Goal: Task Accomplishment & Management: Manage account settings

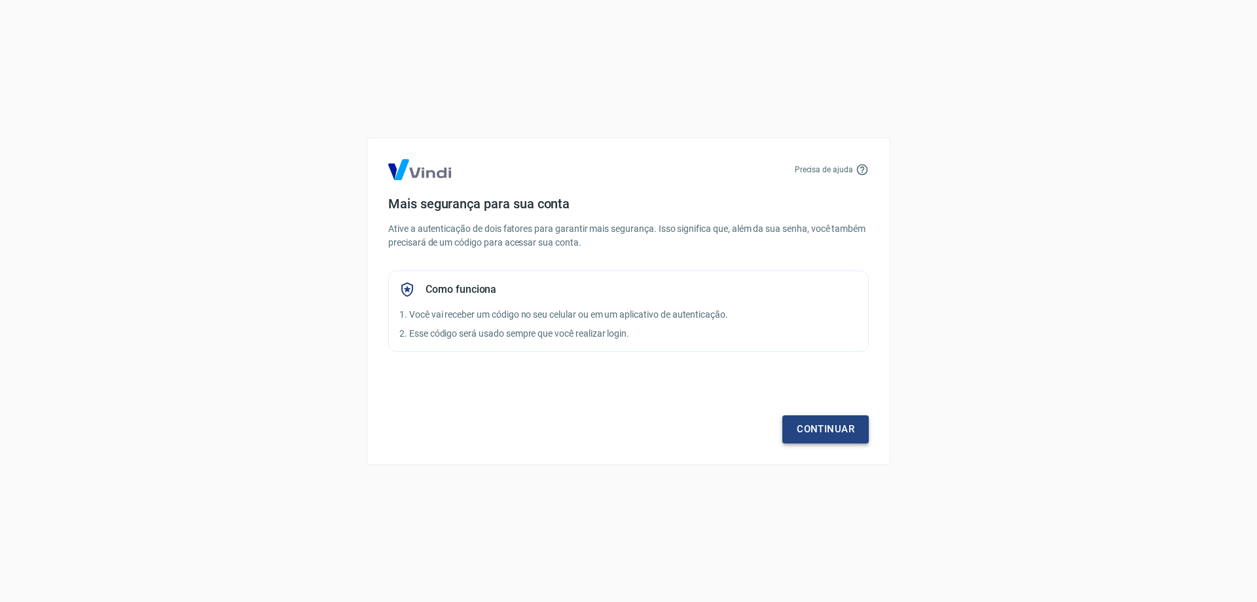
click at [841, 424] on link "Continuar" at bounding box center [826, 429] width 86 height 28
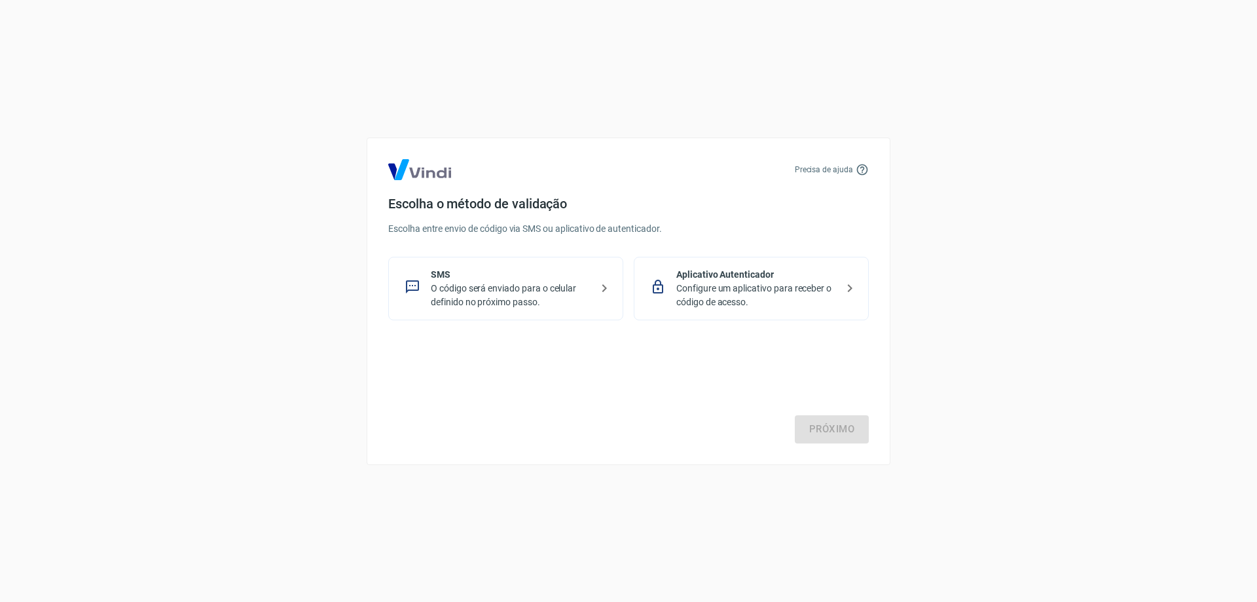
click at [761, 295] on p "Configure um aplicativo para receber o código de acesso." at bounding box center [757, 296] width 160 height 28
click at [456, 298] on p "O código será enviado para o celular definido no próximo passo." at bounding box center [511, 296] width 160 height 28
click at [817, 427] on link "Próximo" at bounding box center [832, 429] width 74 height 28
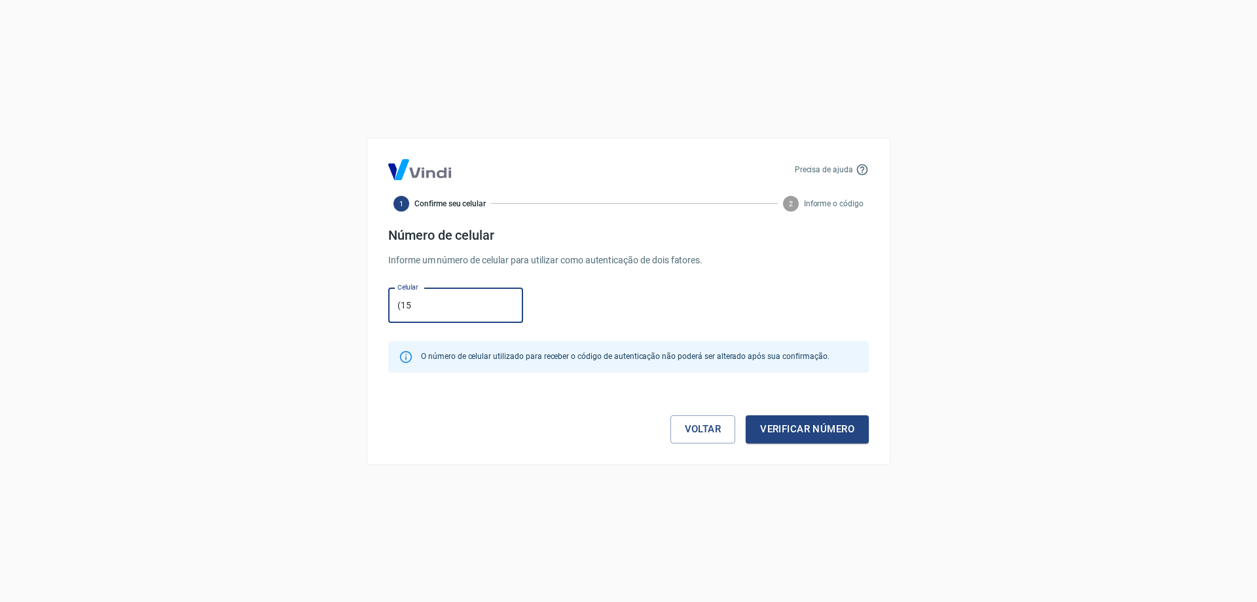
type input "[PHONE_NUMBER]"
click at [805, 434] on button "Verificar número" at bounding box center [807, 429] width 123 height 28
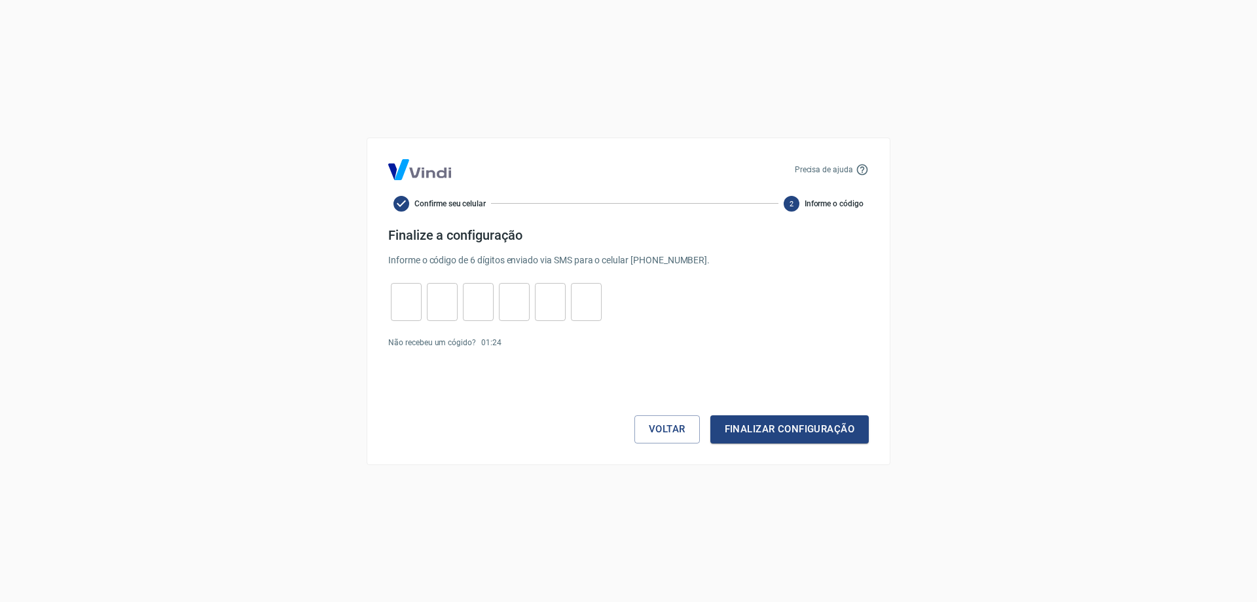
click at [404, 312] on input "tel" at bounding box center [406, 301] width 31 height 28
type input "6"
type input "8"
type input "2"
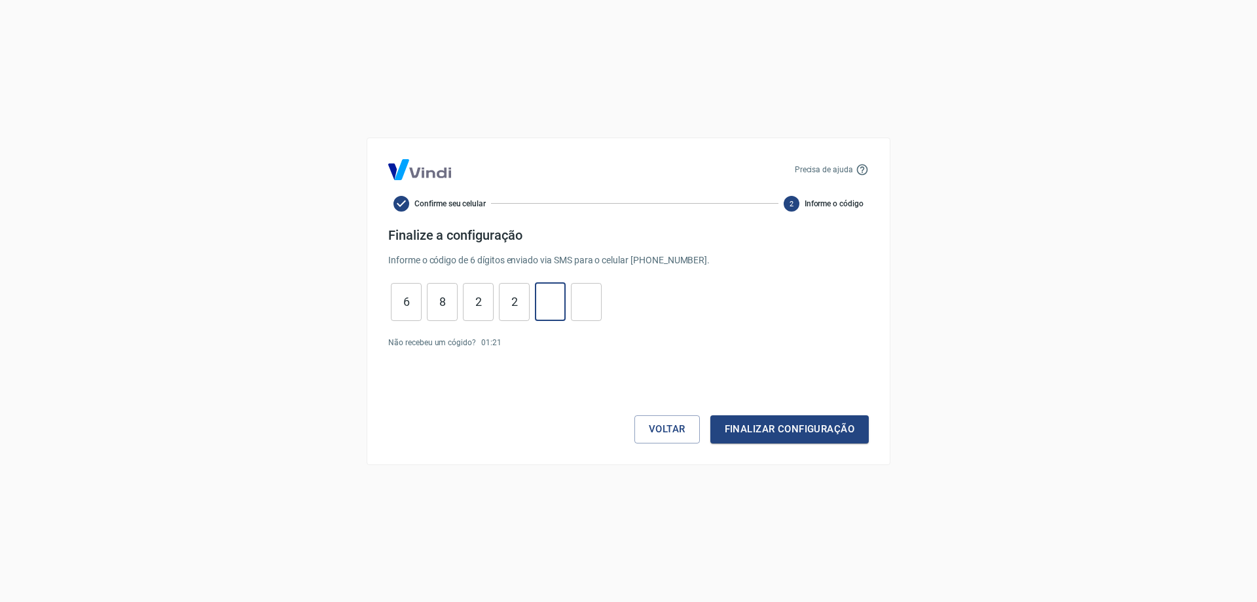
type input "4"
type input "1"
click at [795, 433] on button "Finalizar configuração" at bounding box center [790, 429] width 158 height 28
drag, startPoint x: 482, startPoint y: 303, endPoint x: 464, endPoint y: 305, distance: 18.4
click at [464, 305] on input "2" at bounding box center [478, 301] width 31 height 28
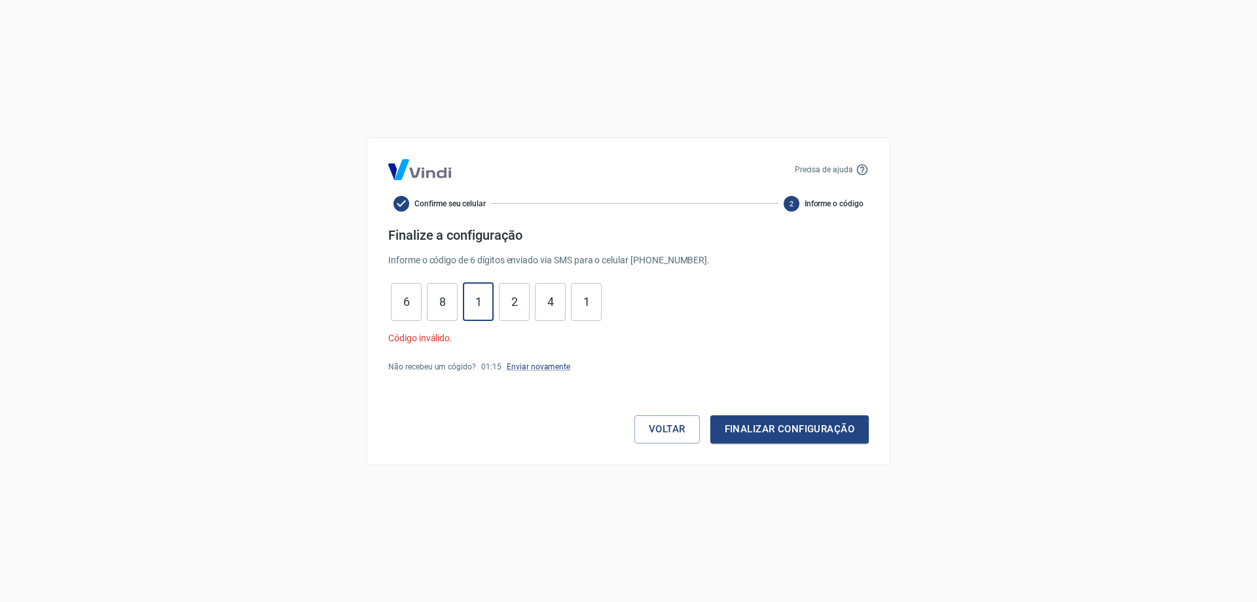
type input "1"
click at [793, 422] on button "Finalizar configuração" at bounding box center [790, 429] width 158 height 28
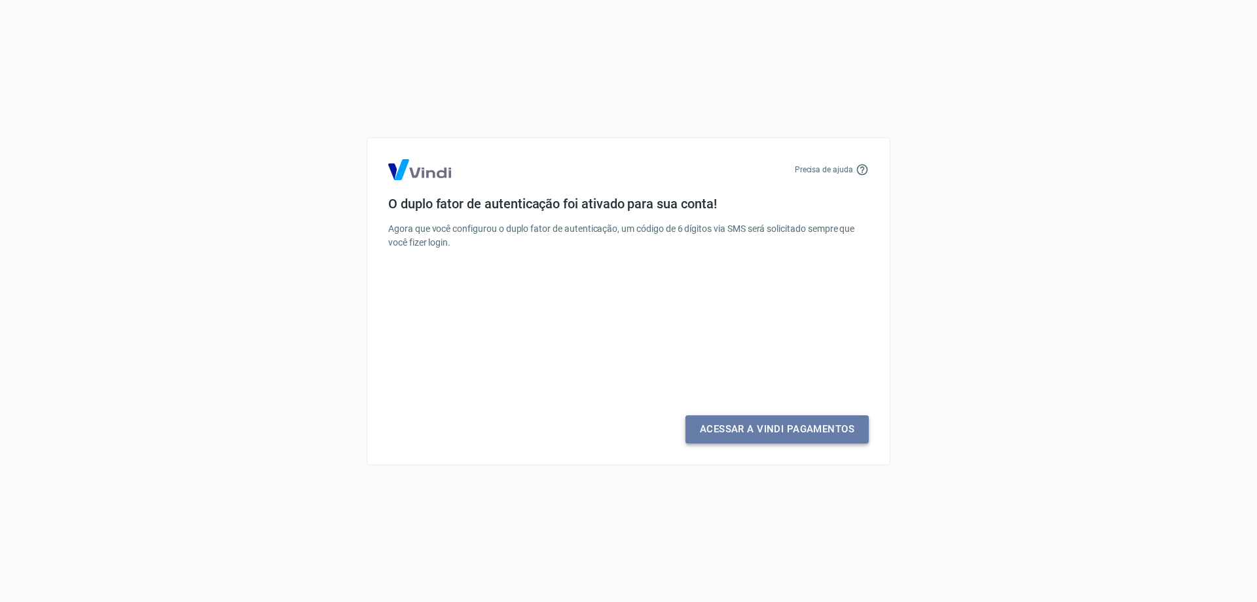
click at [787, 426] on link "Acessar a Vindi Pagamentos" at bounding box center [777, 429] width 183 height 28
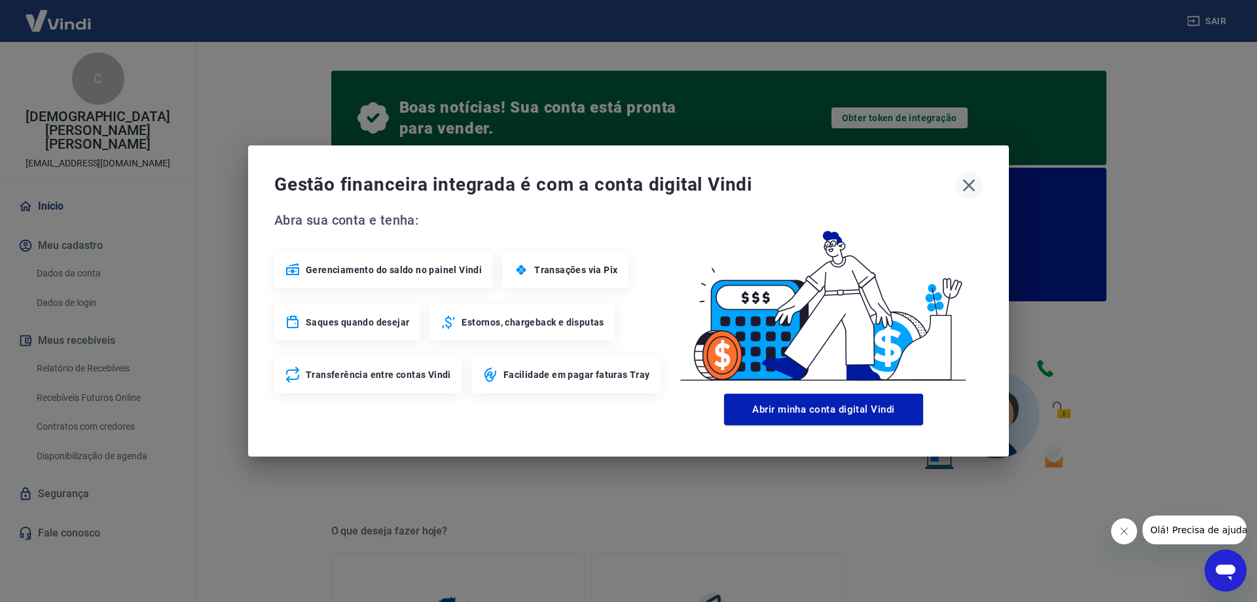
click at [974, 191] on icon "button" at bounding box center [969, 185] width 12 height 12
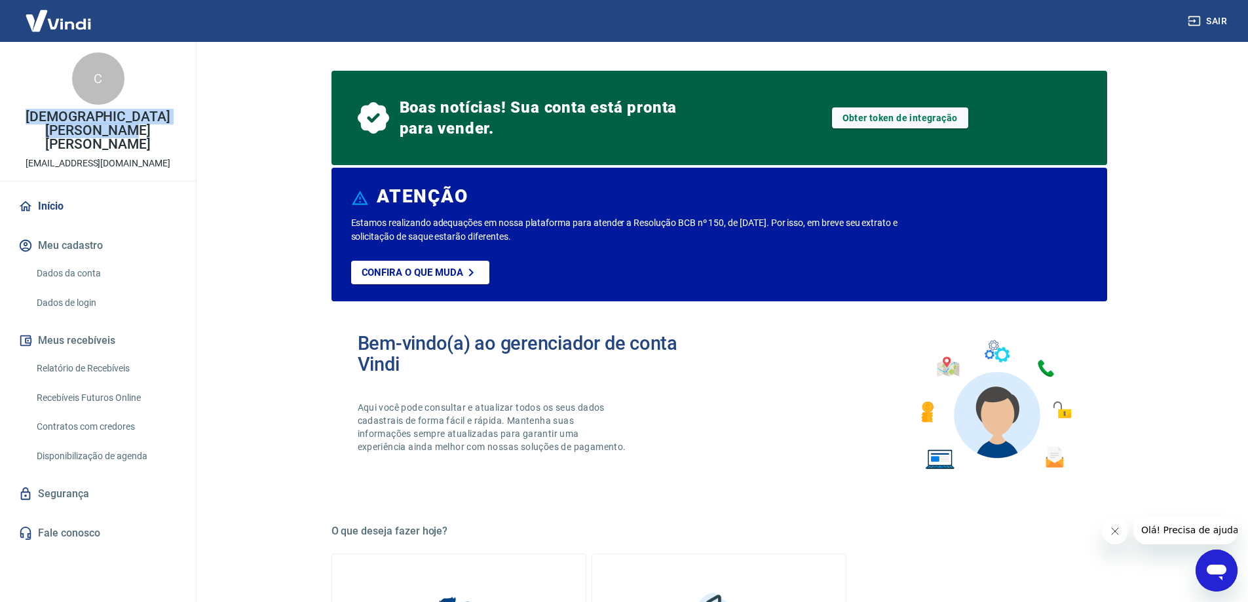
drag, startPoint x: 24, startPoint y: 114, endPoint x: 128, endPoint y: 128, distance: 105.0
click at [128, 128] on p "[DEMOGRAPHIC_DATA][PERSON_NAME] [PERSON_NAME]" at bounding box center [97, 130] width 175 height 41
click at [65, 519] on link "Fale conosco" at bounding box center [98, 533] width 164 height 29
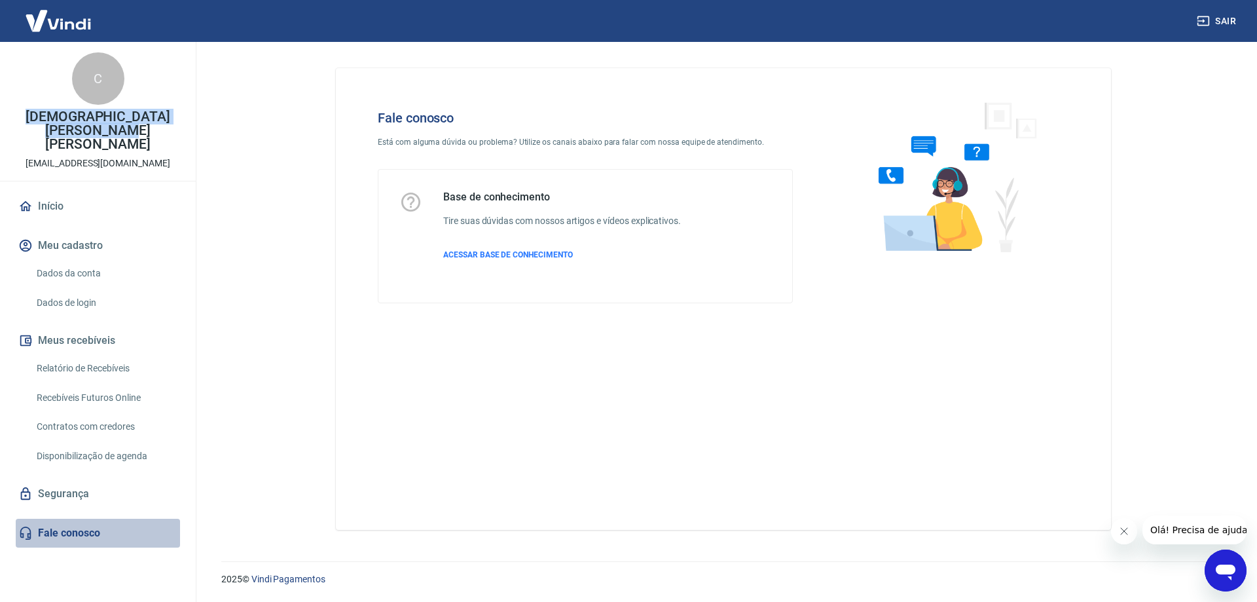
click at [43, 522] on link "Fale conosco" at bounding box center [98, 533] width 164 height 29
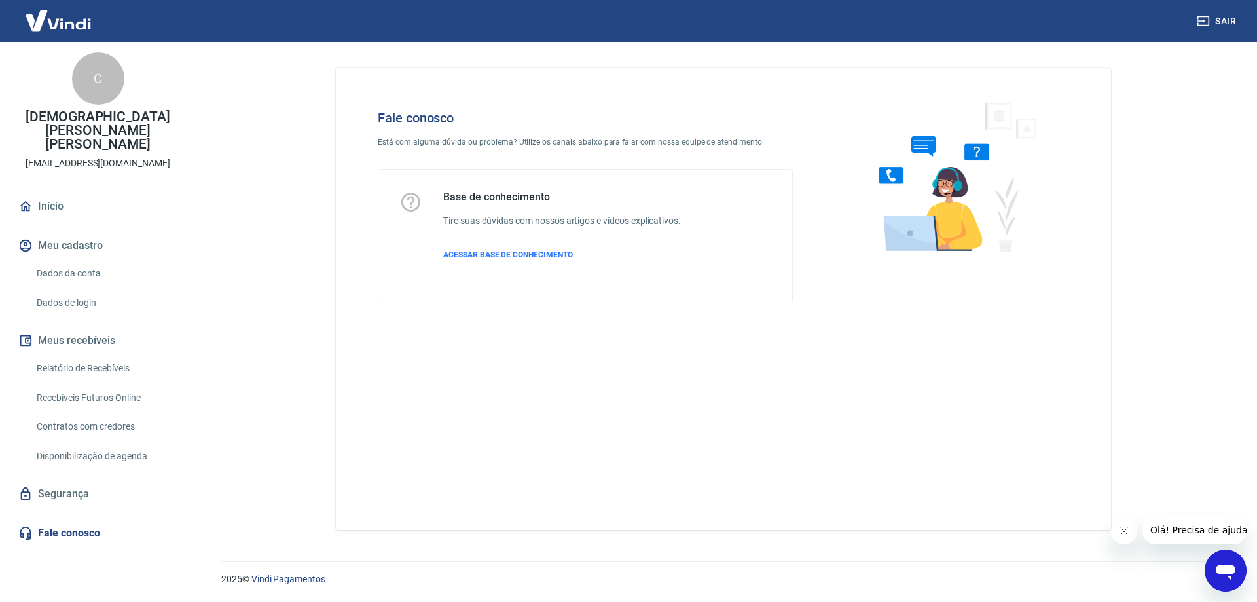
click at [417, 278] on div at bounding box center [410, 236] width 23 height 91
click at [81, 231] on button "Meu cadastro" at bounding box center [98, 245] width 164 height 29
click at [54, 260] on link "Dados da conta" at bounding box center [105, 273] width 149 height 27
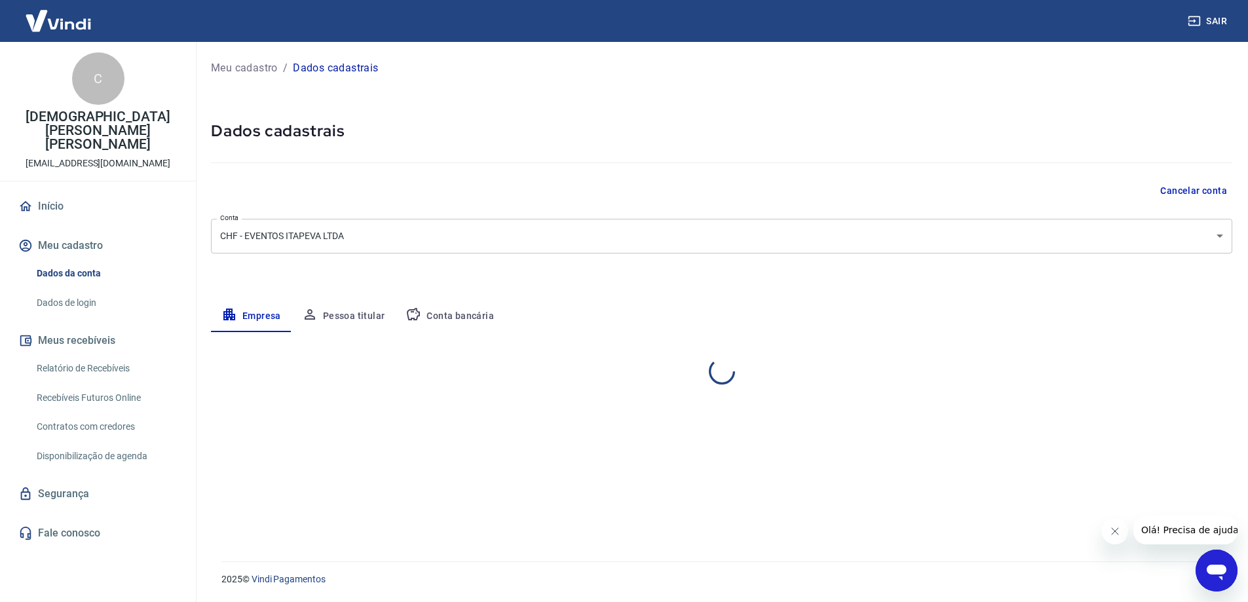
select select "SP"
select select "business"
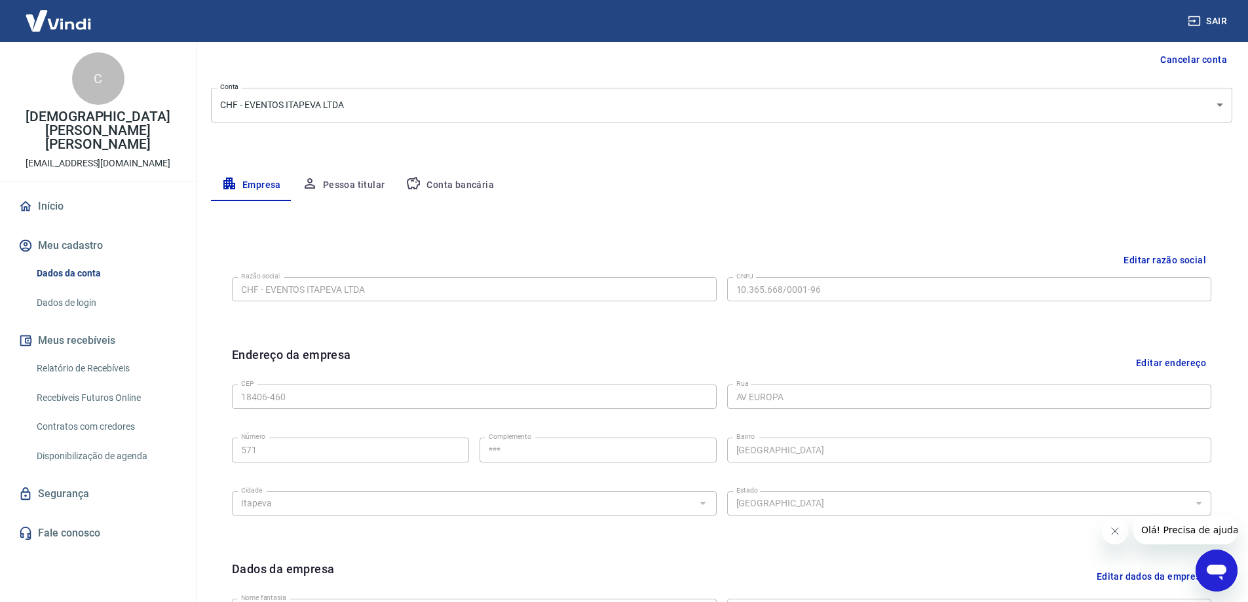
scroll to position [196, 0]
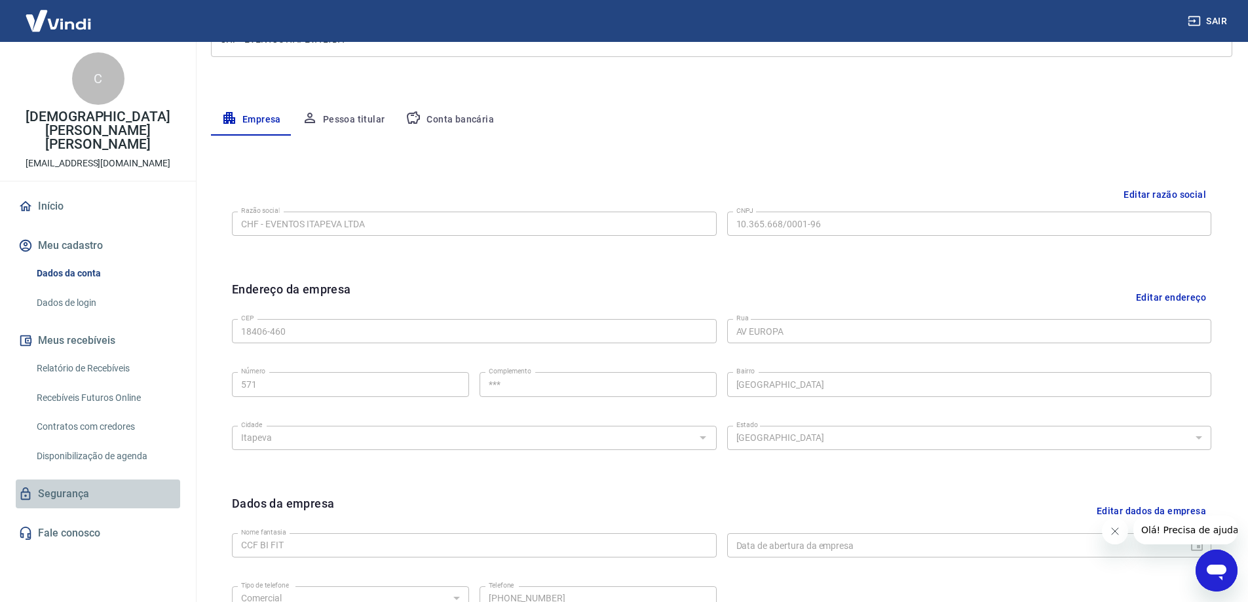
click at [54, 484] on link "Segurança" at bounding box center [98, 493] width 164 height 29
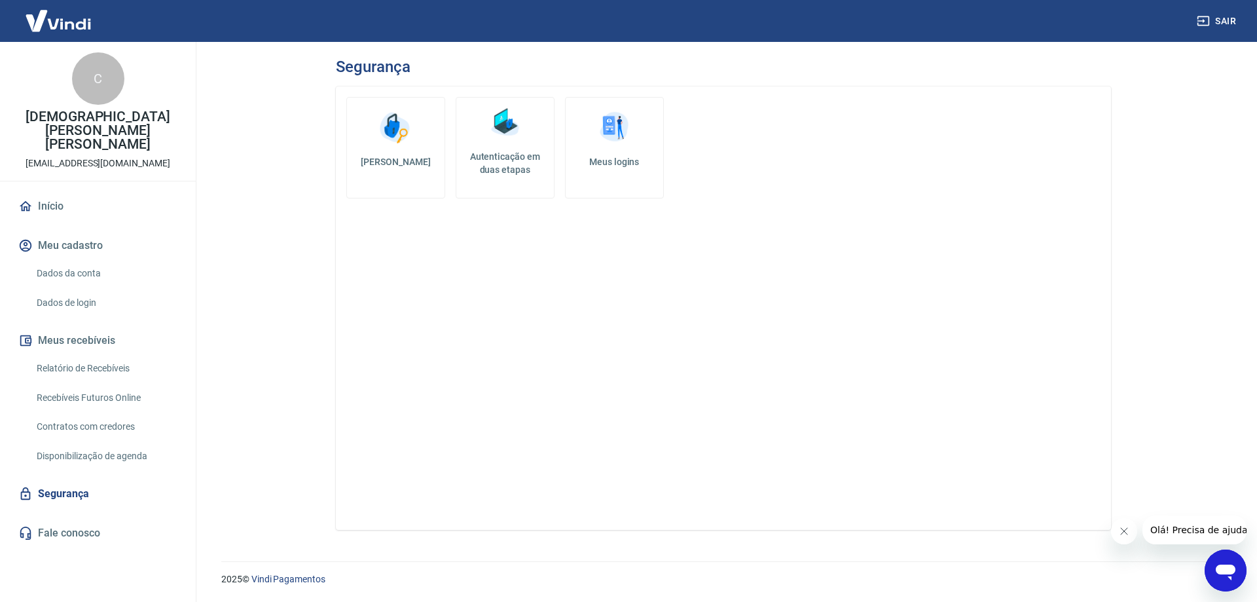
click at [52, 525] on link "Fale conosco" at bounding box center [98, 533] width 164 height 29
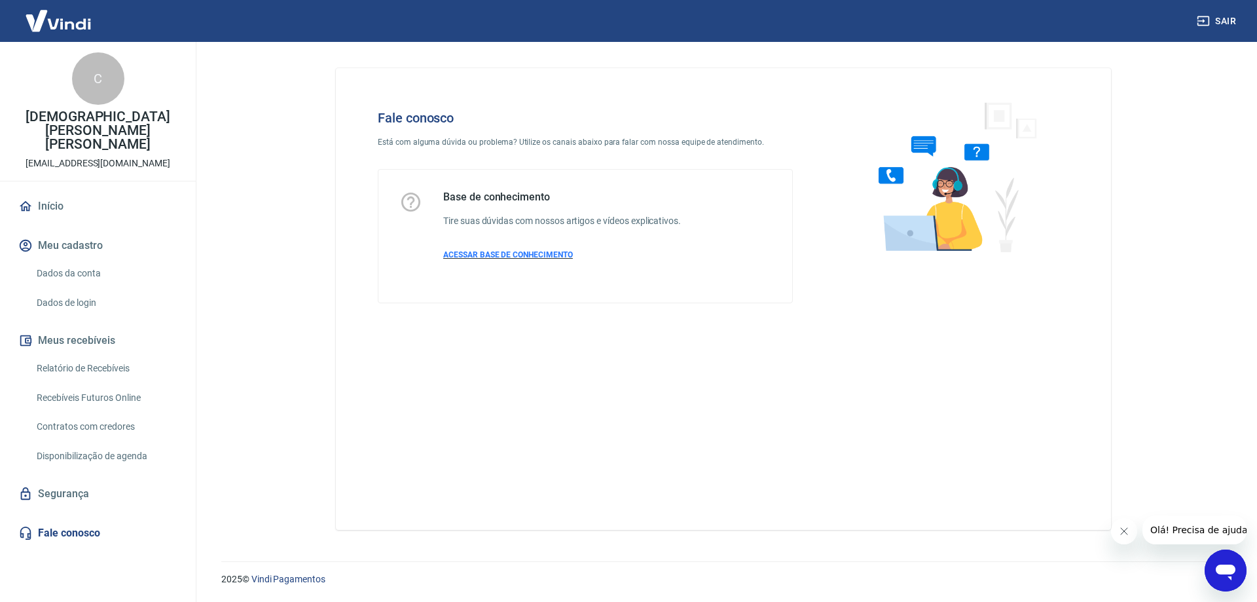
click at [480, 251] on span "ACESSAR BASE DE CONHECIMENTO" at bounding box center [508, 254] width 130 height 9
click at [86, 263] on link "Dados da conta" at bounding box center [105, 273] width 149 height 27
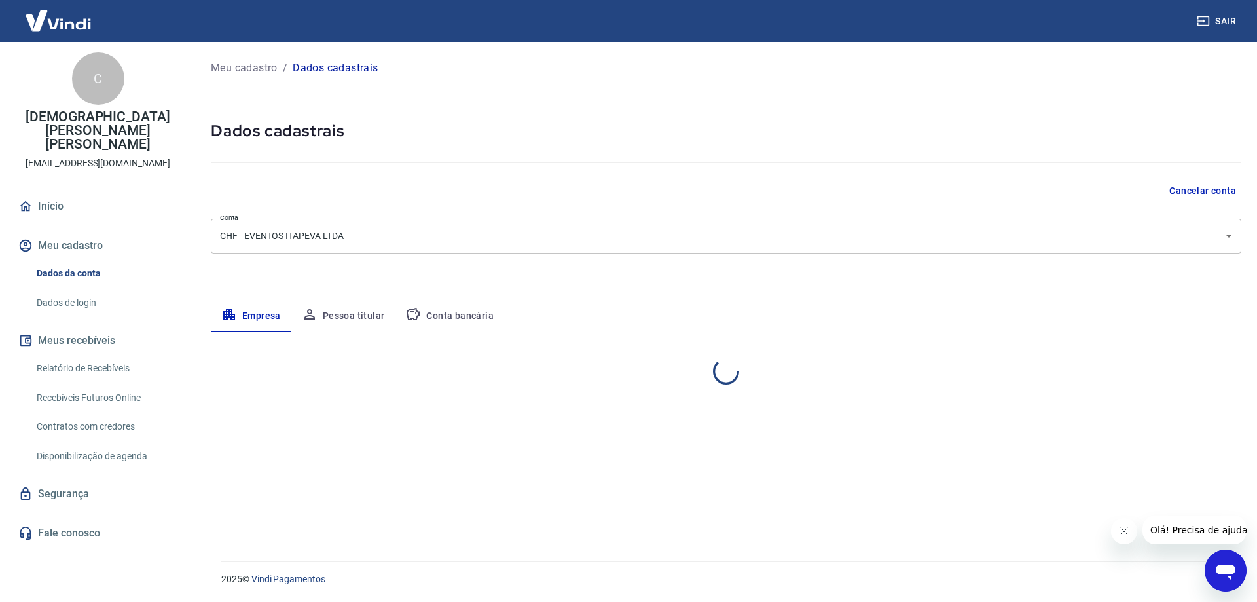
select select "SP"
select select "business"
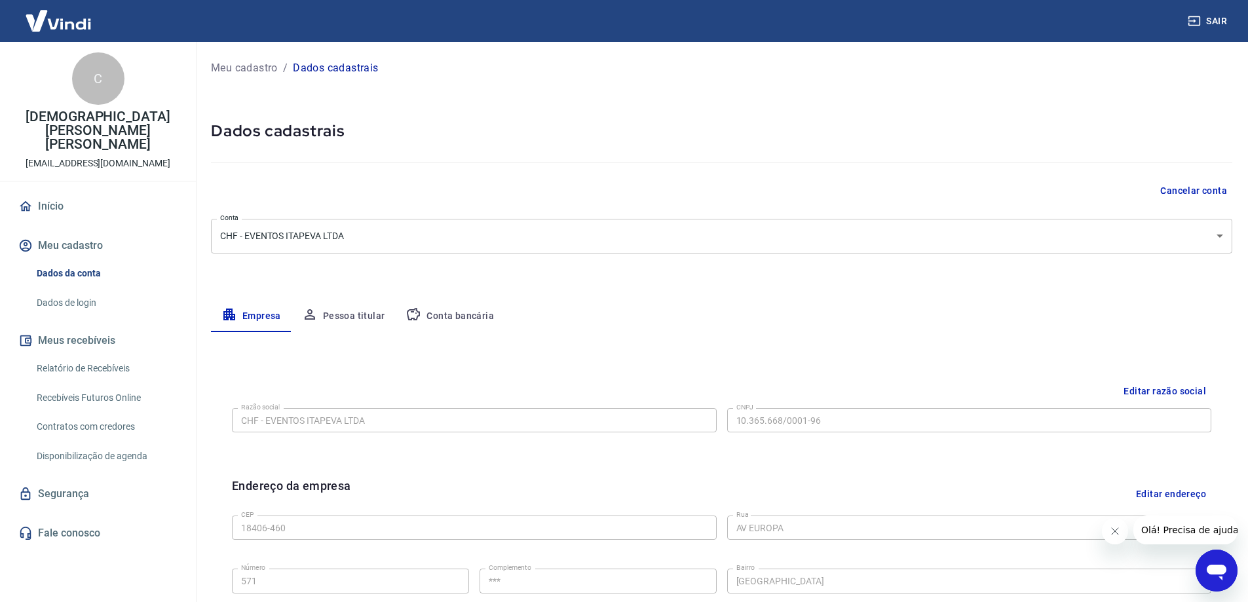
click at [354, 317] on button "Pessoa titular" at bounding box center [343, 316] width 104 height 31
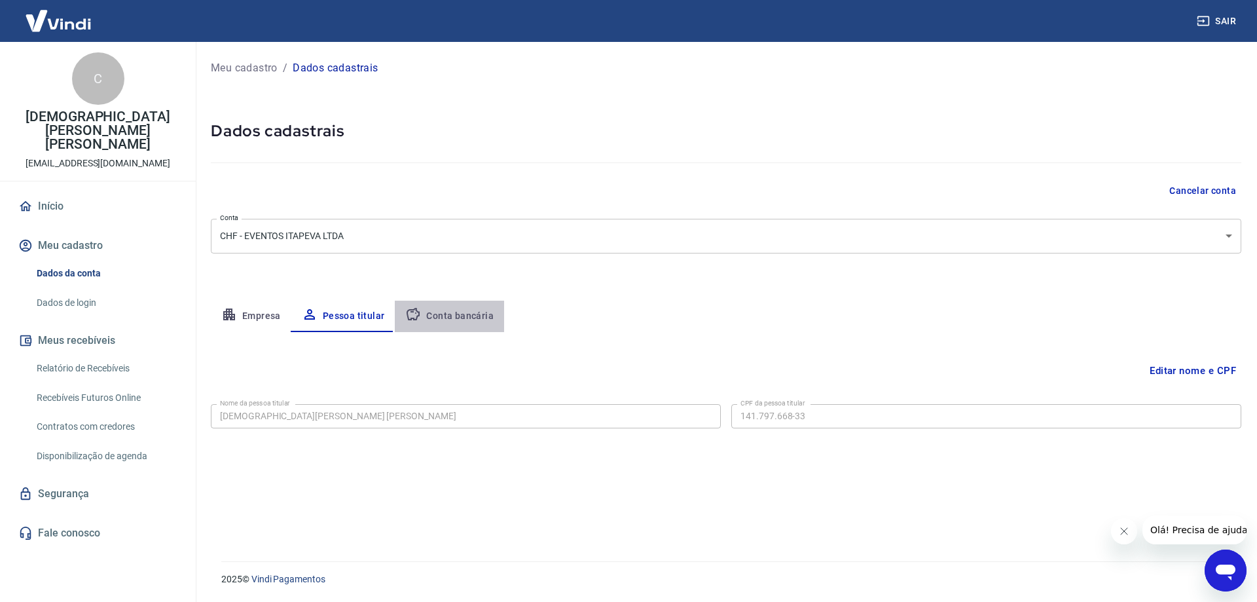
click at [454, 311] on button "Conta bancária" at bounding box center [449, 316] width 109 height 31
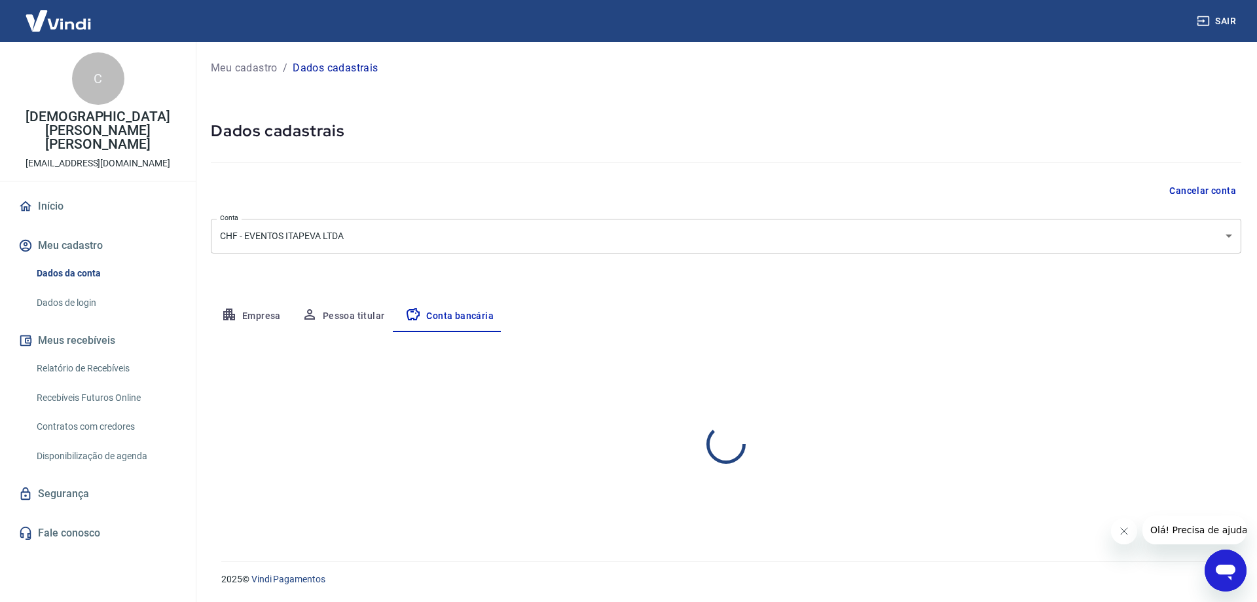
select select "1"
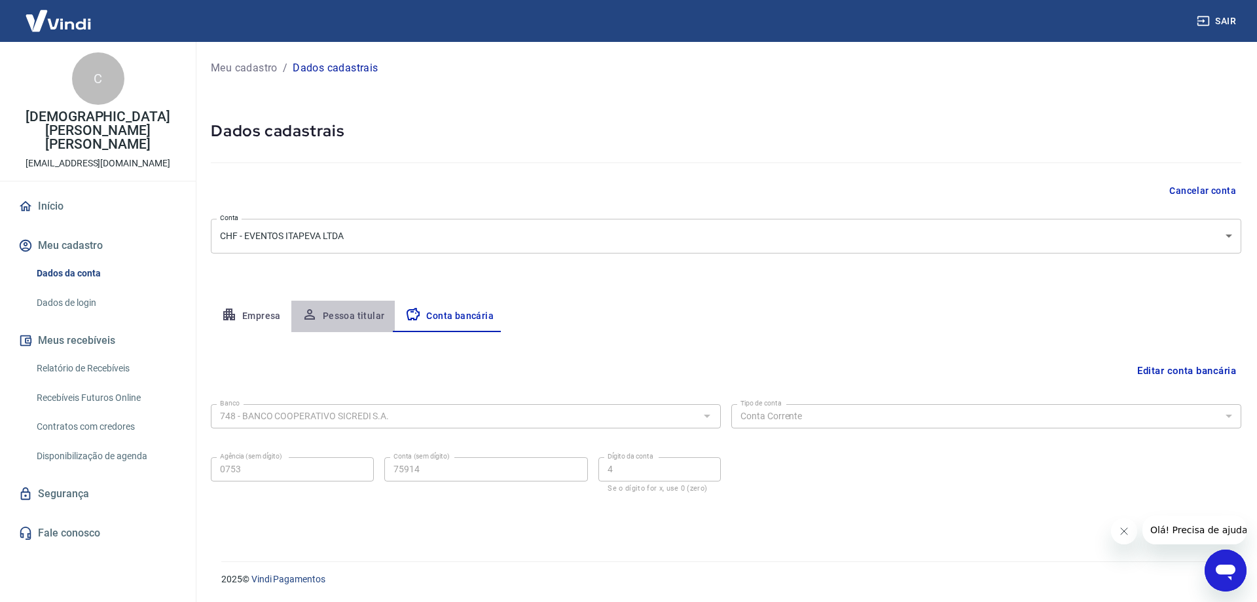
click at [351, 316] on button "Pessoa titular" at bounding box center [343, 316] width 104 height 31
click at [264, 312] on button "Empresa" at bounding box center [251, 316] width 81 height 31
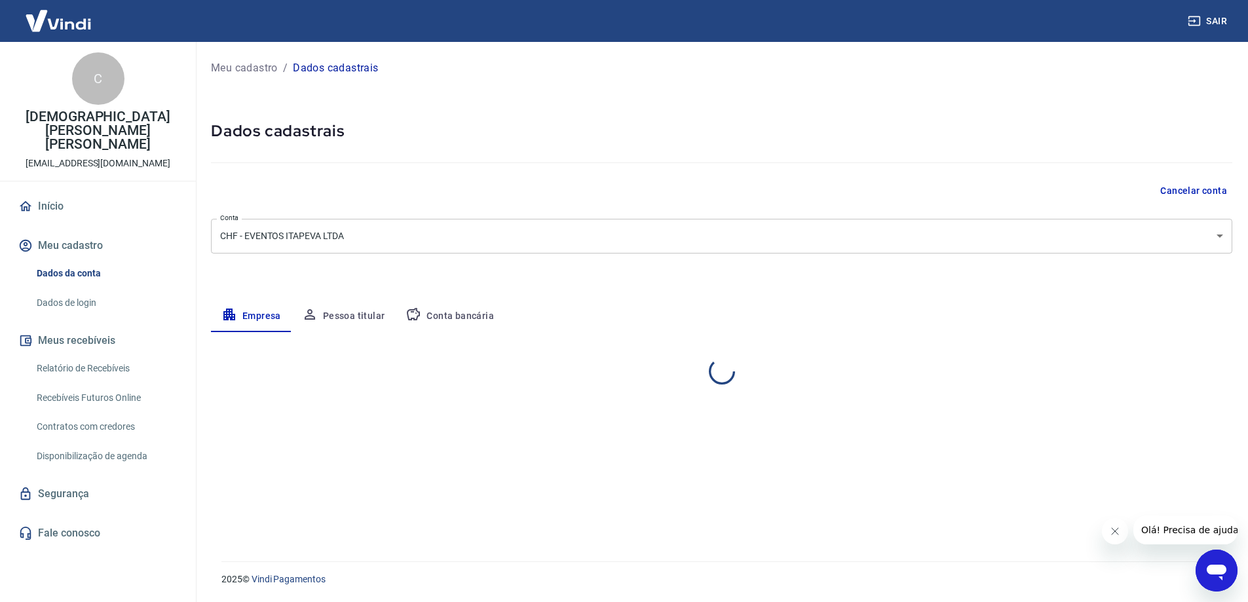
select select "SP"
select select "business"
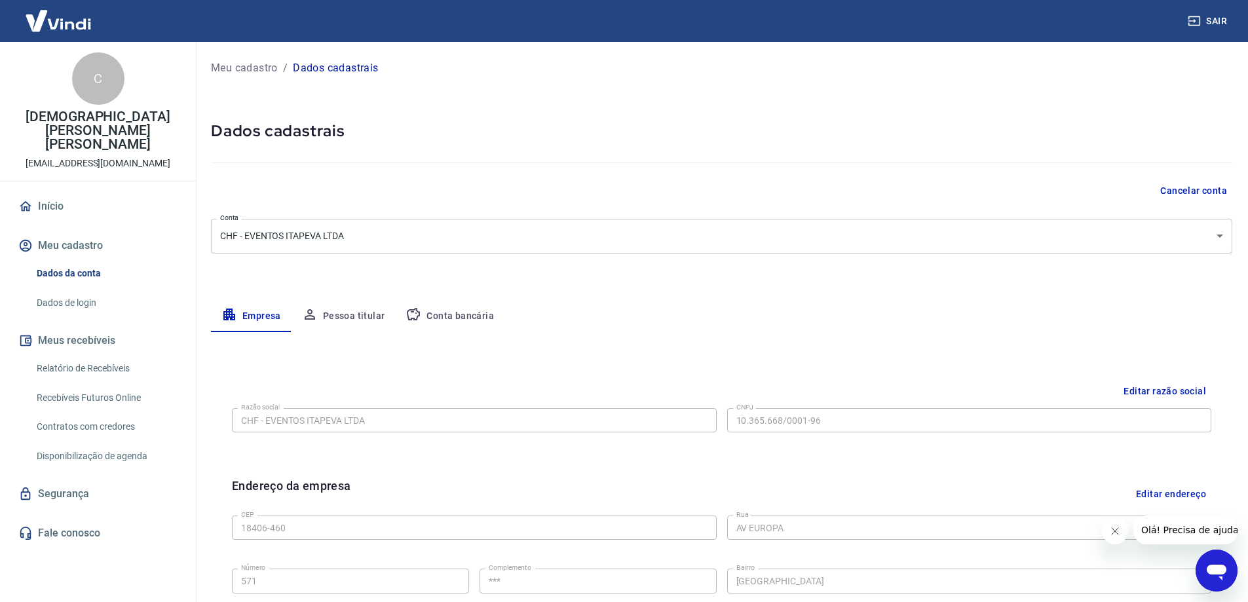
click at [373, 318] on button "Pessoa titular" at bounding box center [343, 316] width 104 height 31
